Goal: Task Accomplishment & Management: Use online tool/utility

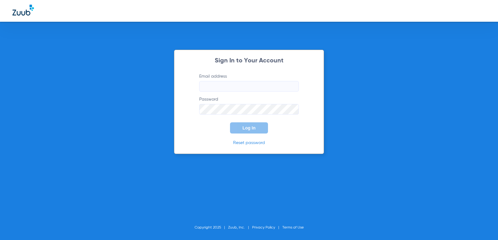
type input "info@gilreathdental.com"
click at [219, 130] on form "Email address info@gilreathdental.com Password Log In" at bounding box center [249, 103] width 118 height 60
click at [244, 128] on span "Log In" at bounding box center [248, 128] width 13 height 5
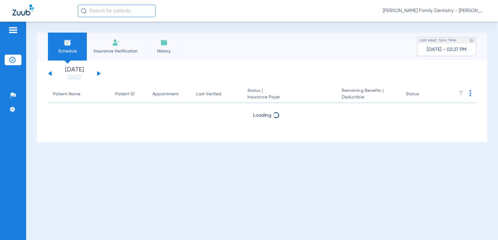
click at [95, 75] on div "Sunday 06-15-2025 Monday 06-16-2025 Tuesday 06-17-2025 Wednesday 06-18-2025 Thu…" at bounding box center [74, 74] width 53 height 14
click at [99, 74] on button at bounding box center [99, 73] width 4 height 5
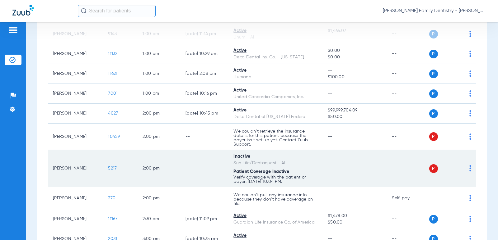
scroll to position [653, 0]
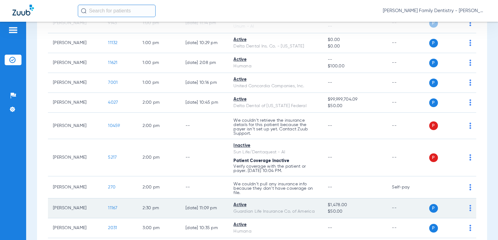
click at [469, 211] on img at bounding box center [470, 208] width 2 height 6
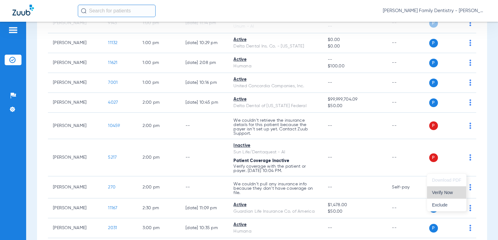
click at [450, 195] on span "Verify Now" at bounding box center [446, 193] width 29 height 4
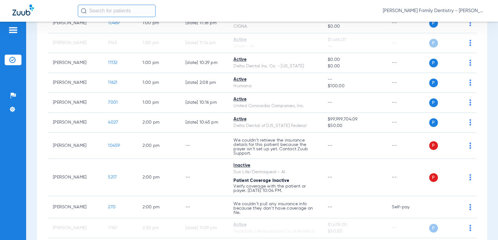
scroll to position [622, 0]
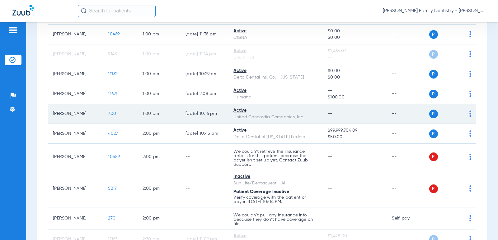
click at [466, 120] on td "P S" at bounding box center [452, 114] width 47 height 20
click at [469, 117] on img at bounding box center [470, 114] width 2 height 6
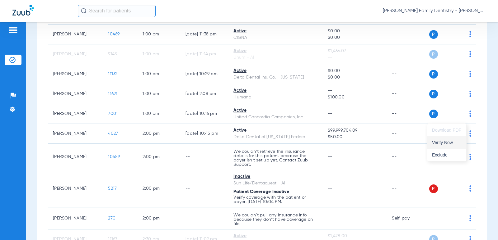
click at [446, 147] on button "Verify Now" at bounding box center [446, 143] width 39 height 12
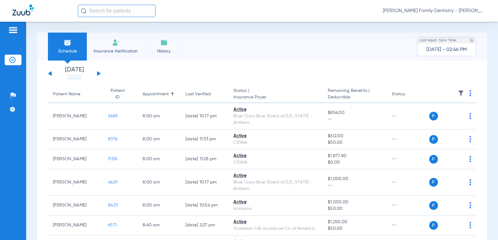
click at [99, 73] on button at bounding box center [99, 73] width 4 height 5
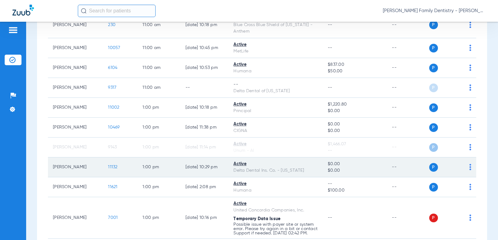
scroll to position [560, 0]
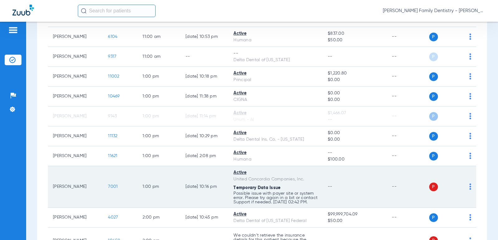
click at [469, 190] on img at bounding box center [470, 187] width 2 height 6
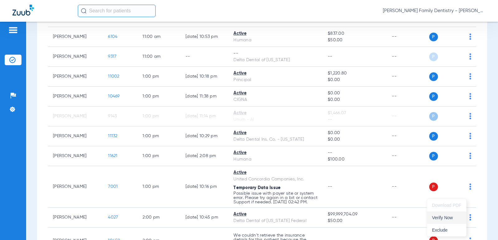
click at [440, 217] on span "Verify Now" at bounding box center [446, 218] width 29 height 4
